Goal: Task Accomplishment & Management: Manage account settings

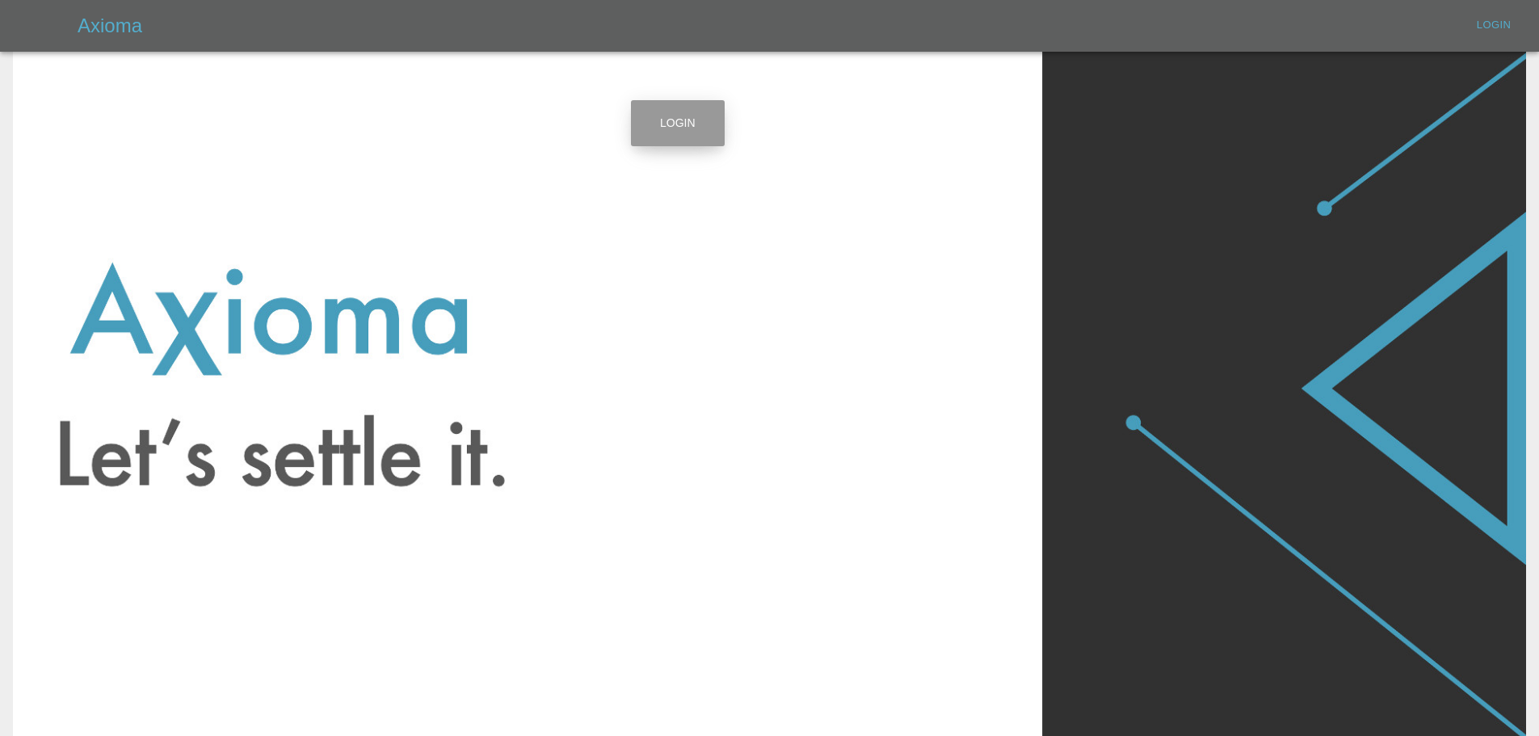
click at [673, 123] on link "Login" at bounding box center [678, 123] width 94 height 46
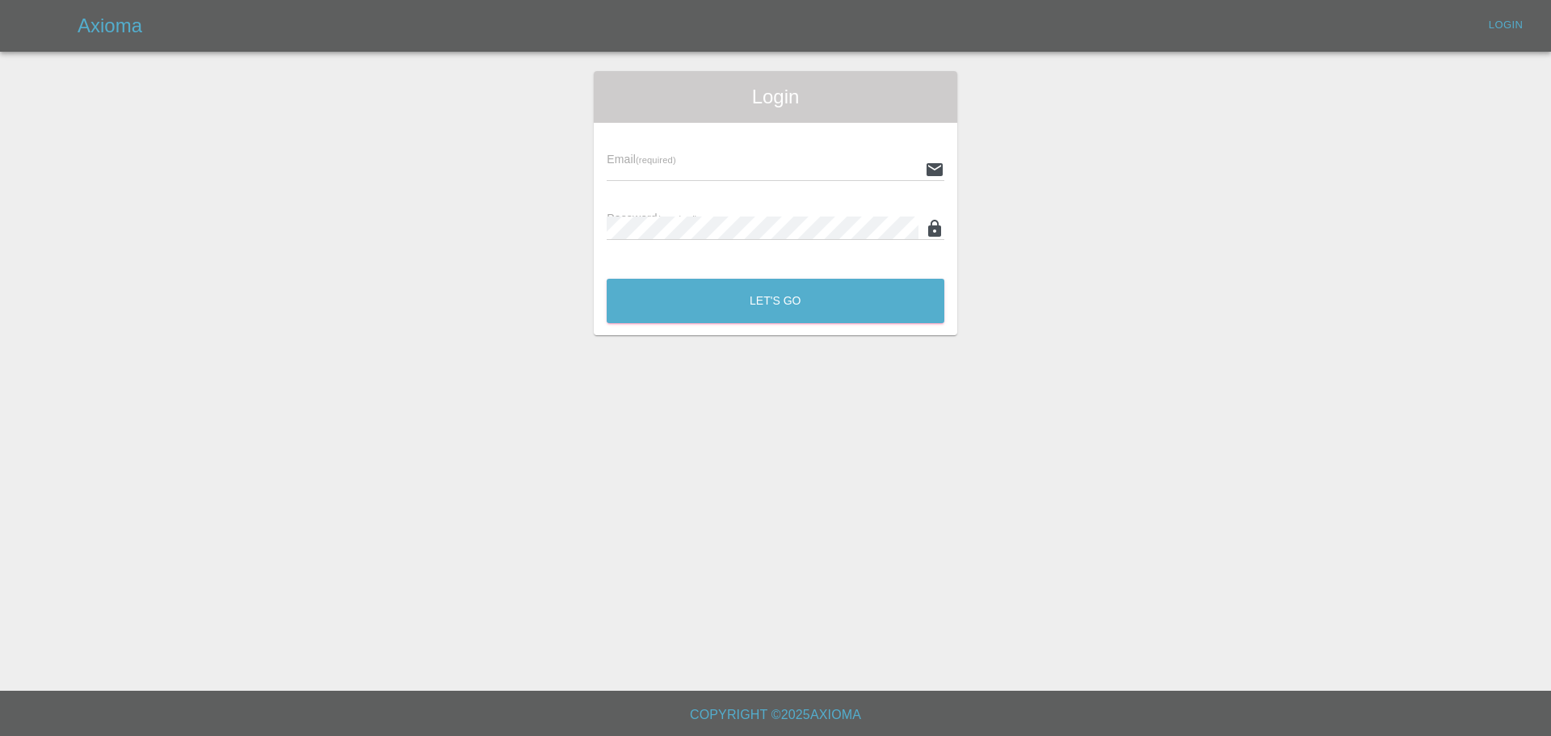
type input "[EMAIL_ADDRESS][DOMAIN_NAME]"
click at [779, 305] on button "Let's Go" at bounding box center [776, 301] width 338 height 44
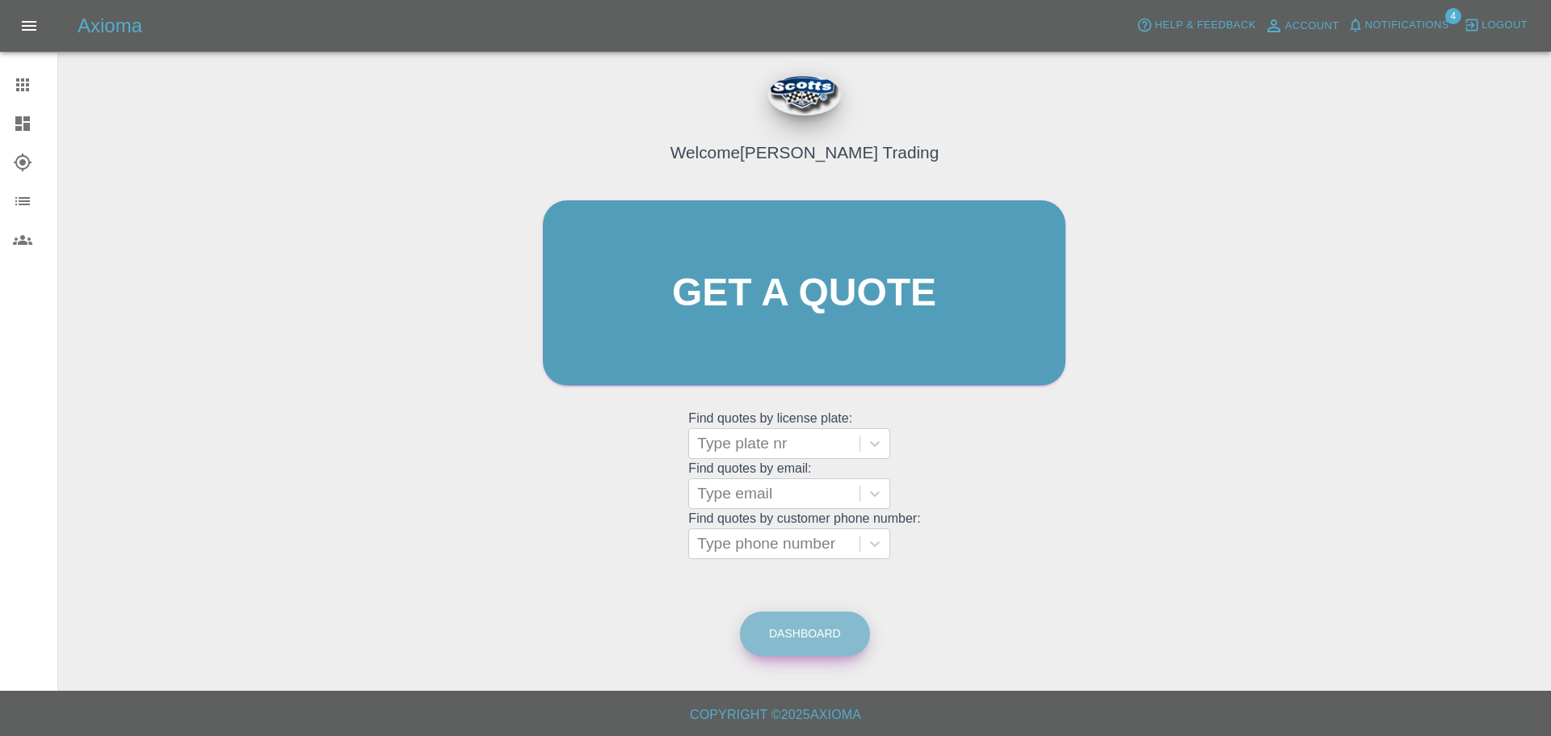
click at [794, 628] on link "Dashboard" at bounding box center [805, 633] width 130 height 44
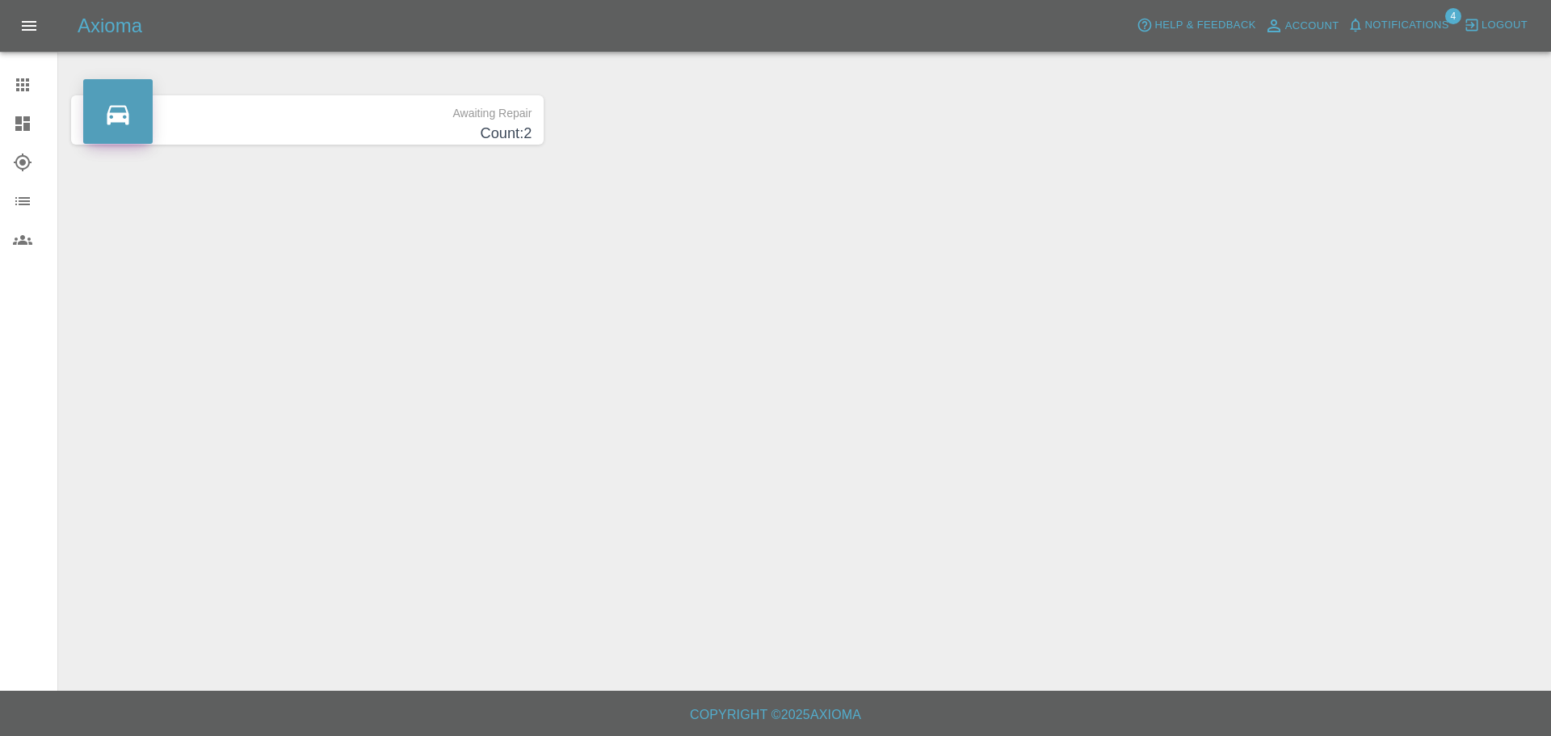
click at [499, 126] on h4 "Count: 2" at bounding box center [307, 134] width 448 height 22
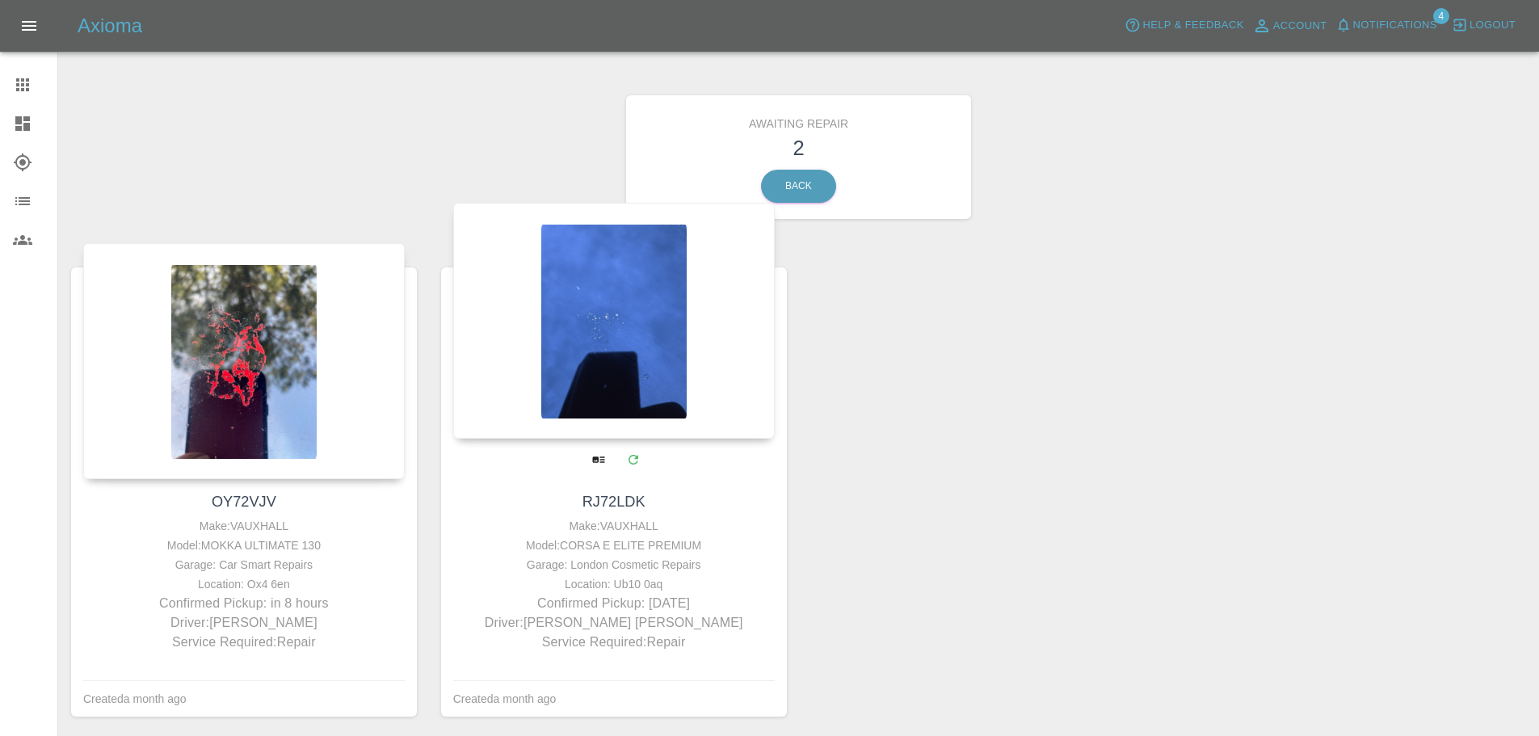
scroll to position [69, 0]
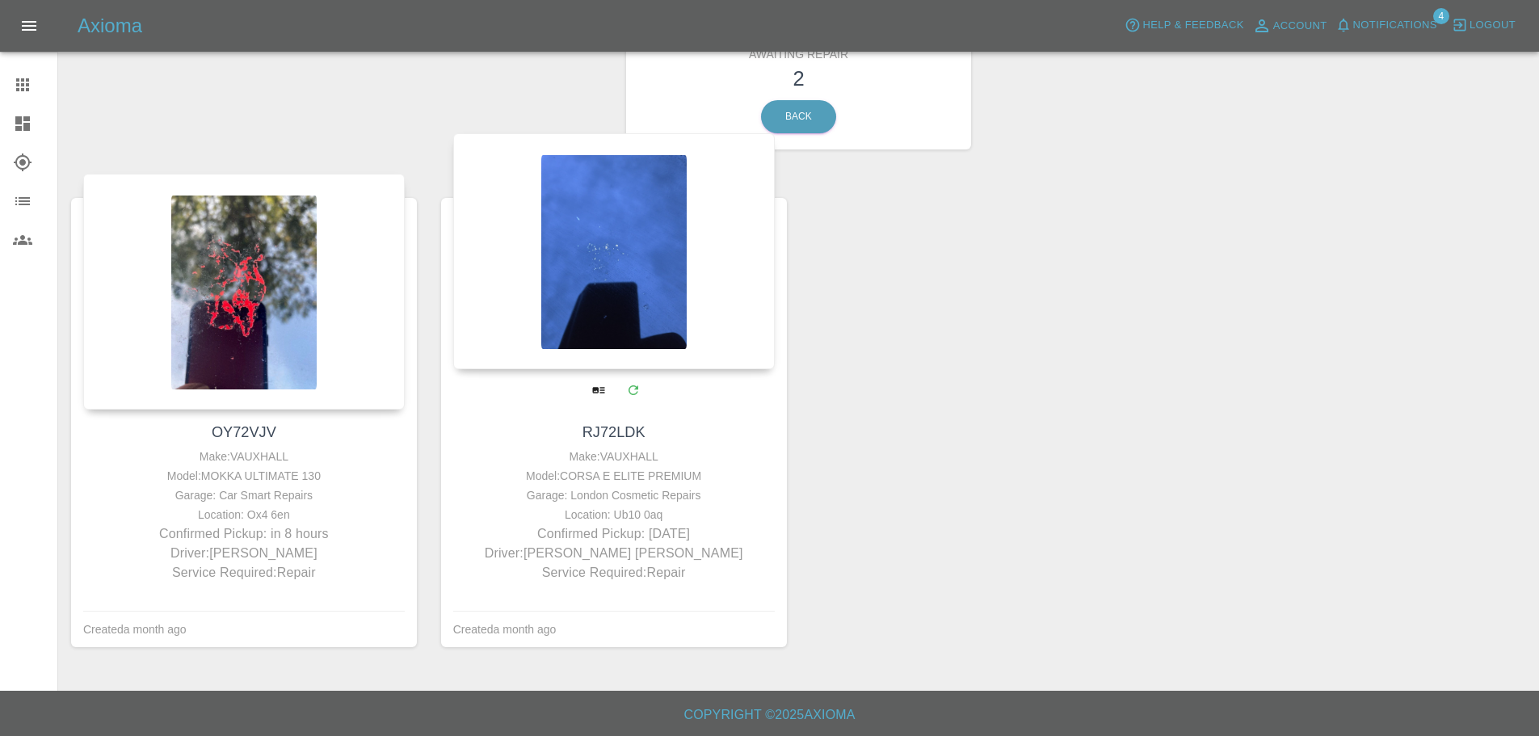
drag, startPoint x: 619, startPoint y: 500, endPoint x: 630, endPoint y: 493, distance: 12.3
click at [620, 500] on div "Garage: London Cosmetic Repairs" at bounding box center [613, 494] width 313 height 19
click at [633, 254] on div at bounding box center [613, 251] width 321 height 236
